Goal: Navigation & Orientation: Find specific page/section

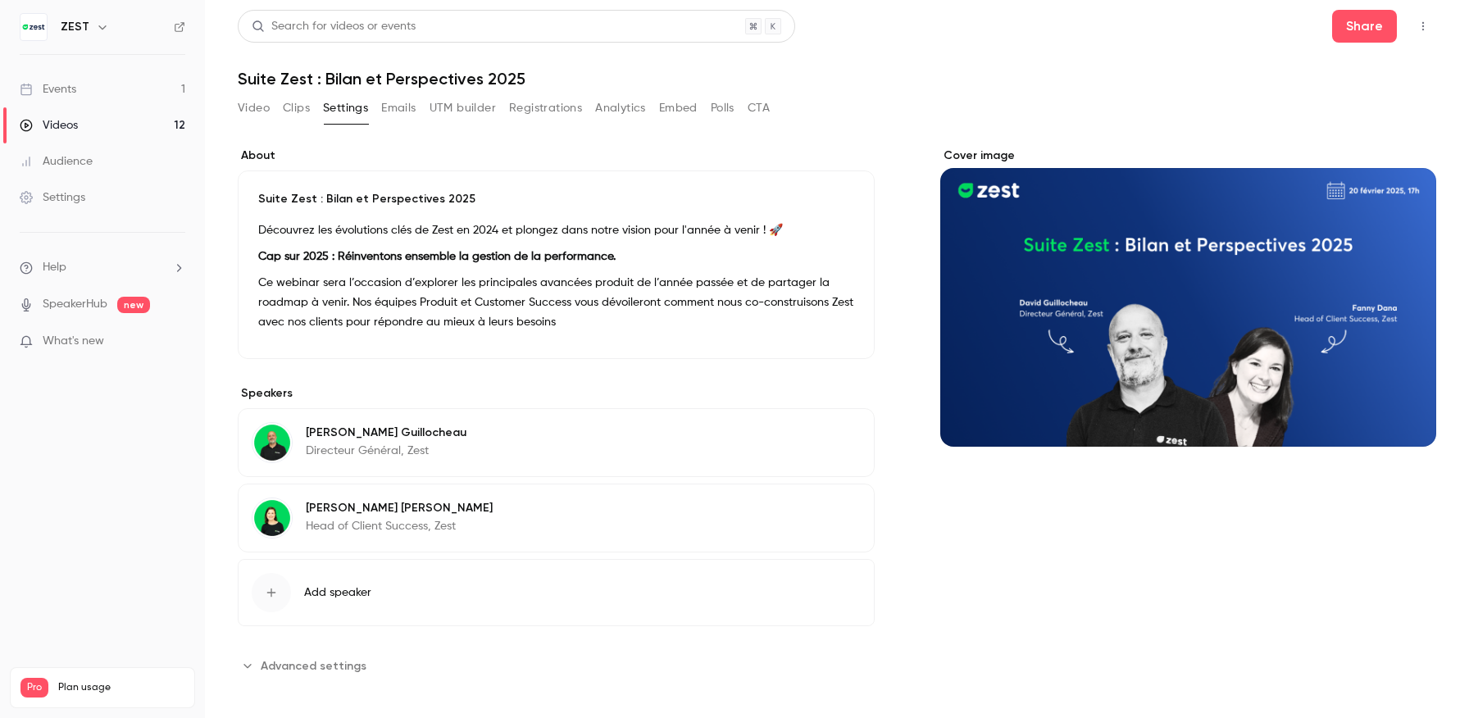
click at [293, 113] on button "Clips" at bounding box center [296, 108] width 27 height 26
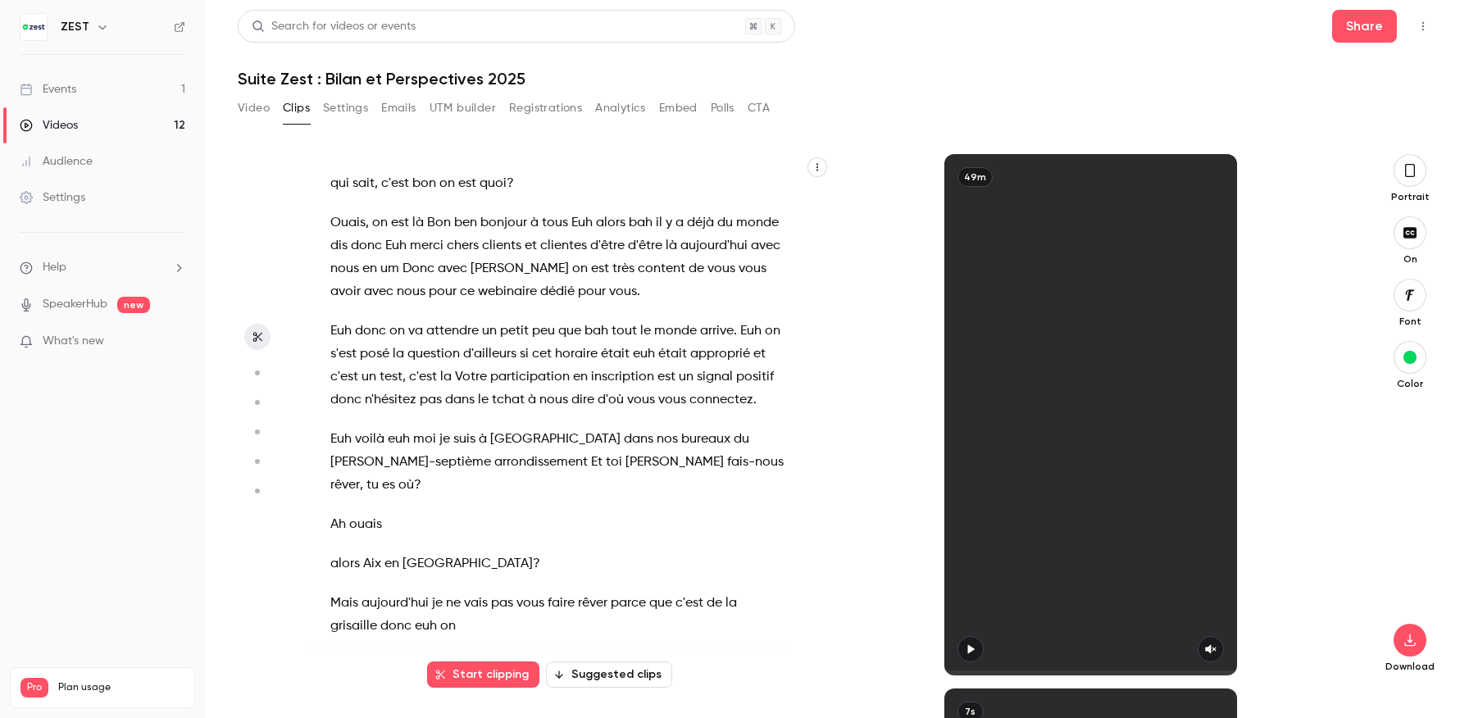
click at [257, 110] on button "Video" at bounding box center [254, 108] width 32 height 26
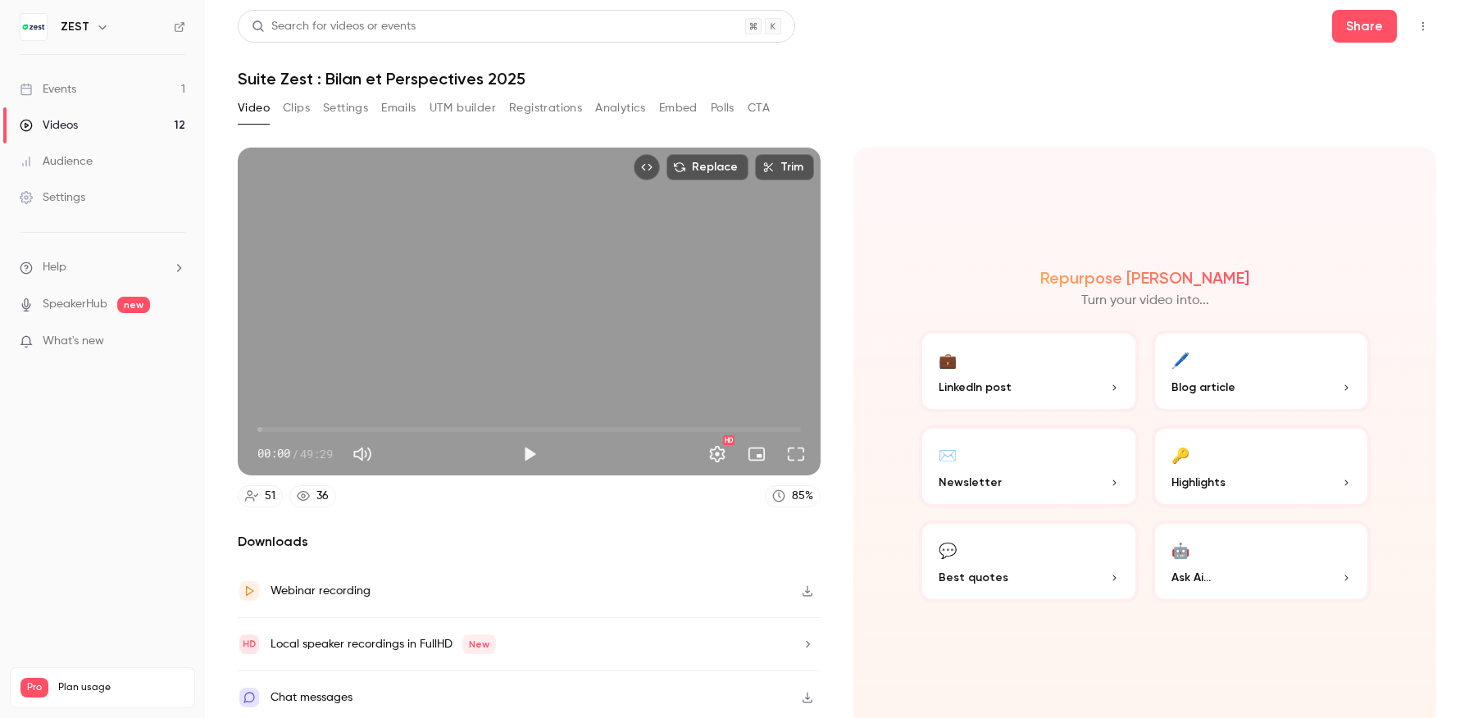
click at [557, 102] on button "Registrations" at bounding box center [545, 108] width 73 height 26
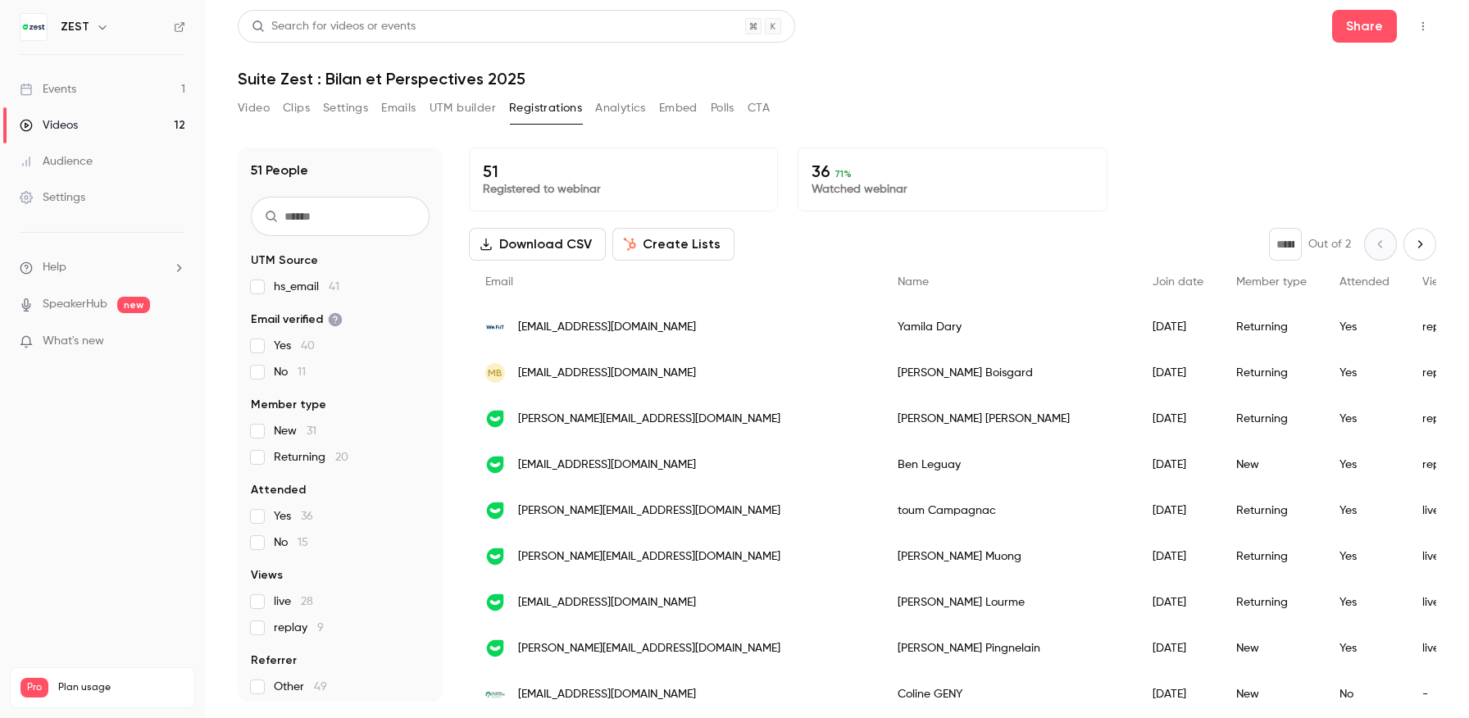
click at [252, 107] on button "Video" at bounding box center [254, 108] width 32 height 26
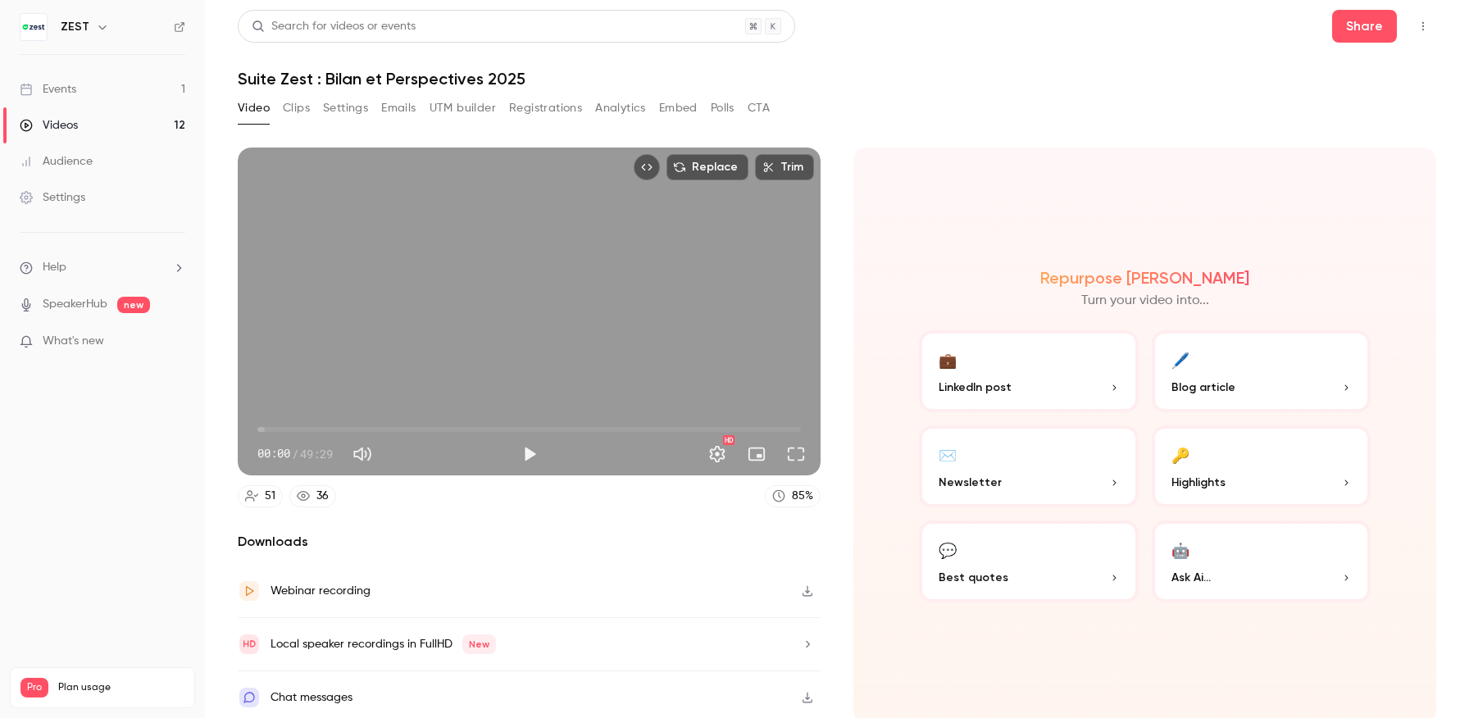
scroll to position [6, 0]
